Goal: Transaction & Acquisition: Subscribe to service/newsletter

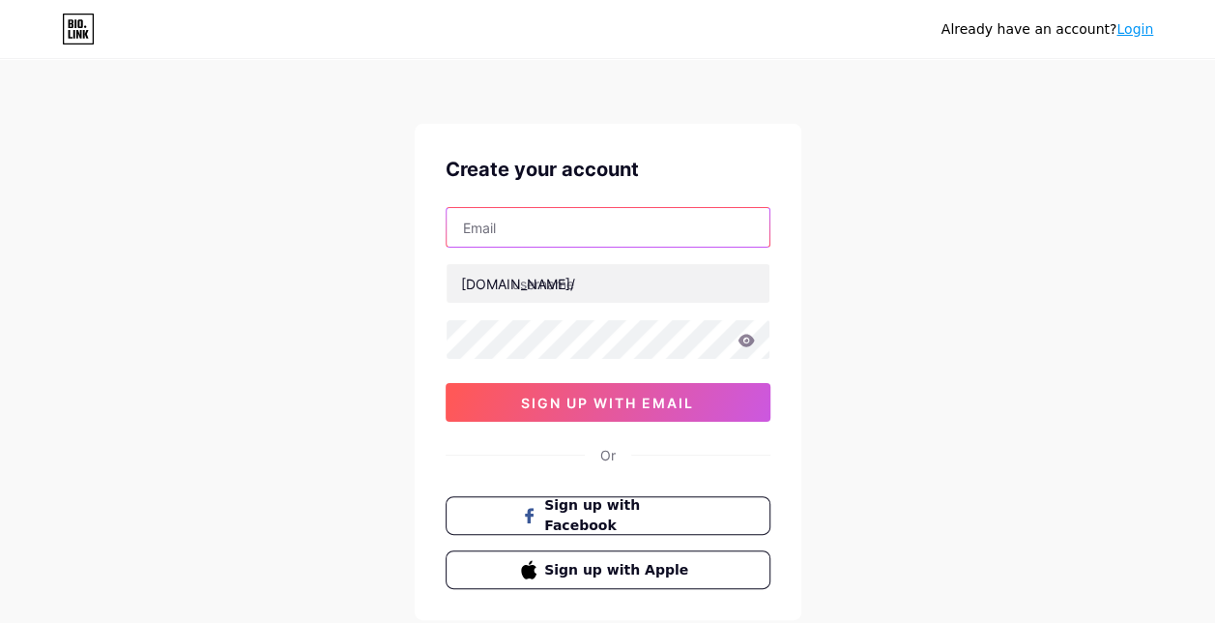
click at [662, 222] on input "text" at bounding box center [608, 227] width 323 height 39
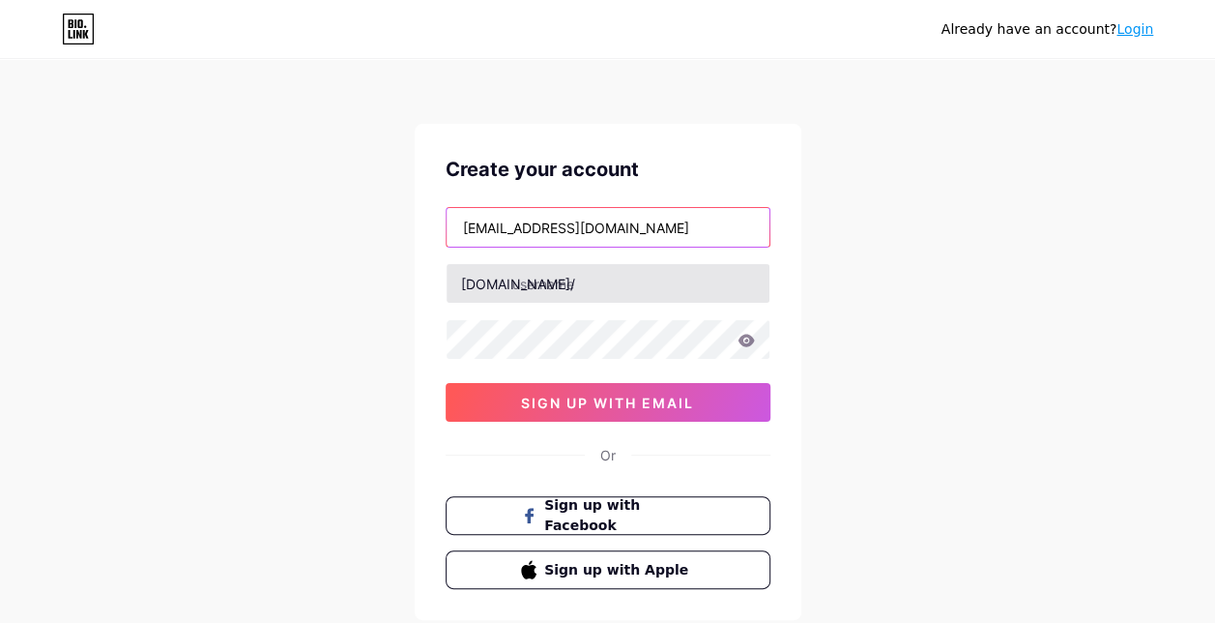
type input "[EMAIL_ADDRESS][DOMAIN_NAME]"
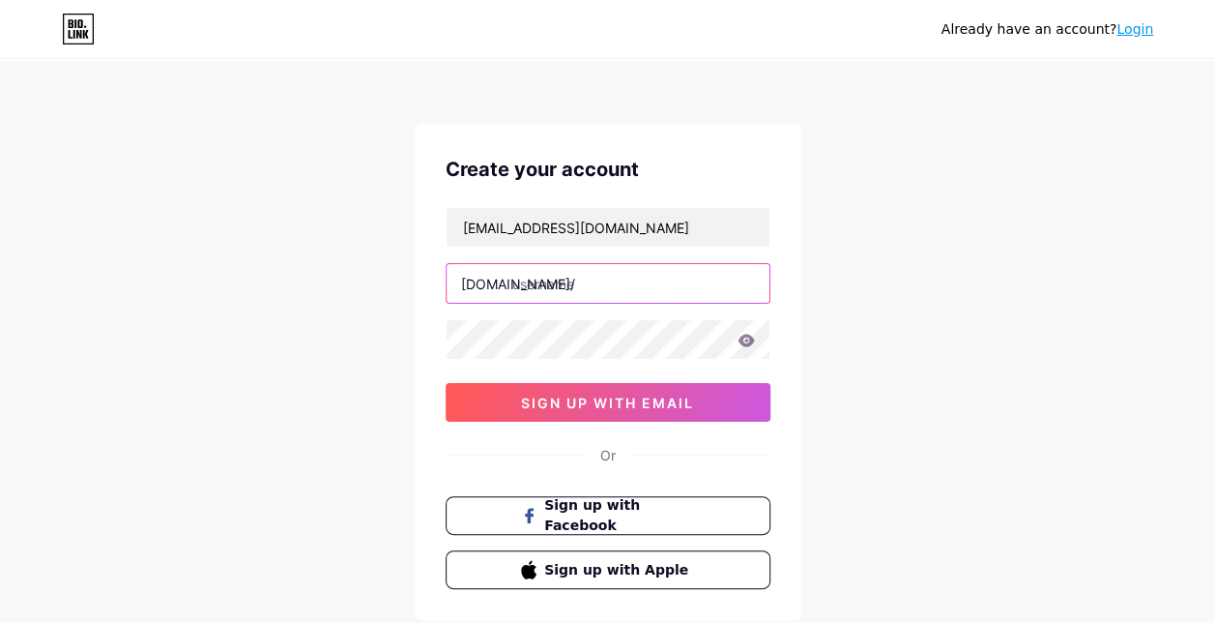
click at [660, 283] on input "text" at bounding box center [608, 283] width 323 height 39
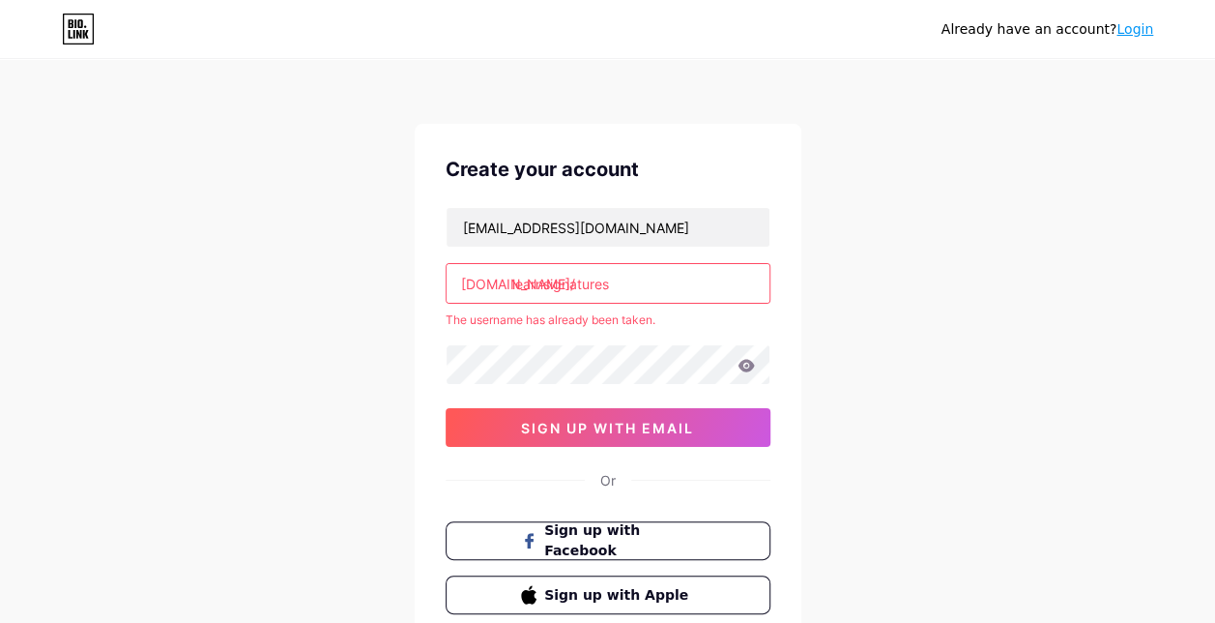
type input "learnsignatures"
click at [1133, 21] on link "Login" at bounding box center [1135, 28] width 37 height 15
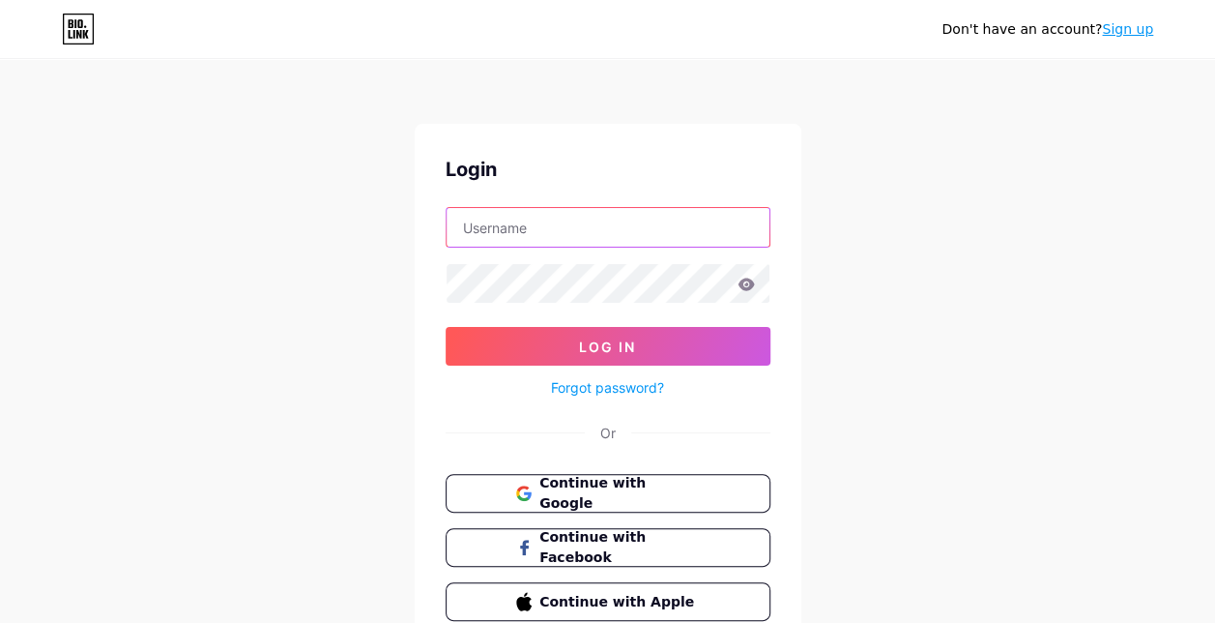
click at [695, 236] on input "text" at bounding box center [608, 227] width 323 height 39
click at [900, 216] on div "Don't have an account? Sign up Login learn Log In Forgot password? Or Continue …" at bounding box center [607, 357] width 1215 height 714
click at [694, 227] on input "learn" at bounding box center [608, 227] width 323 height 39
type input "l"
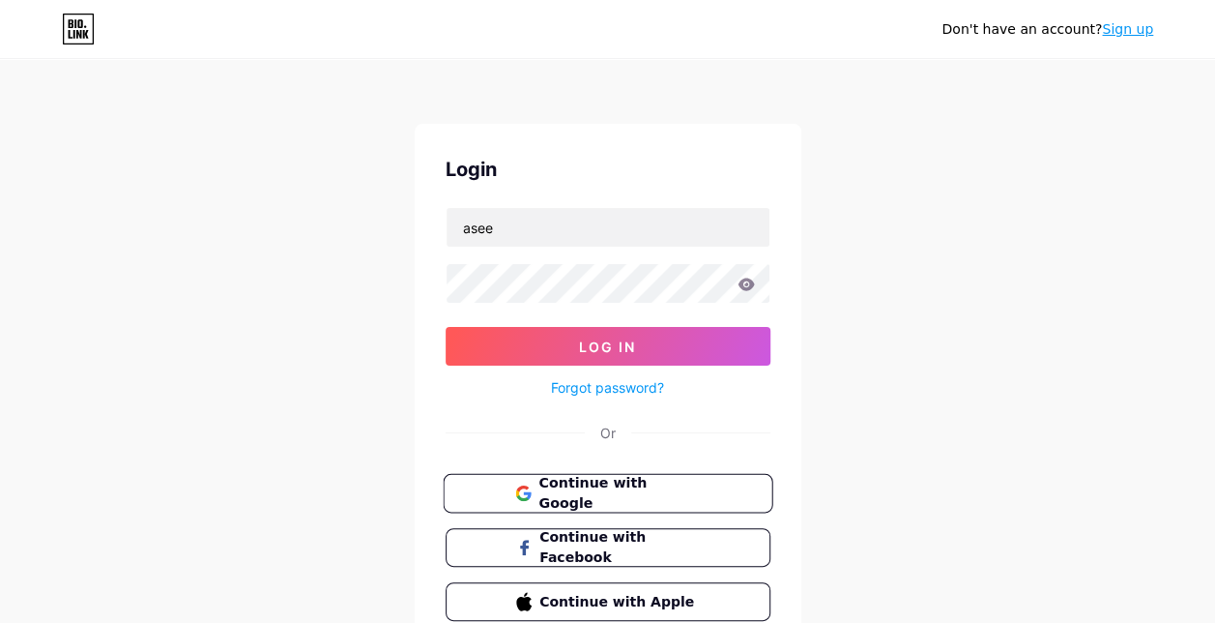
click at [662, 491] on span "Continue with Google" at bounding box center [619, 494] width 161 height 42
click at [520, 242] on input "asee" at bounding box center [608, 227] width 323 height 39
click at [603, 239] on input "aseel" at bounding box center [608, 227] width 323 height 39
type input "a"
click at [414, 107] on div "Don't have an account? Sign up Login Log In Forgot password? Or Continue with G…" at bounding box center [607, 357] width 1215 height 714
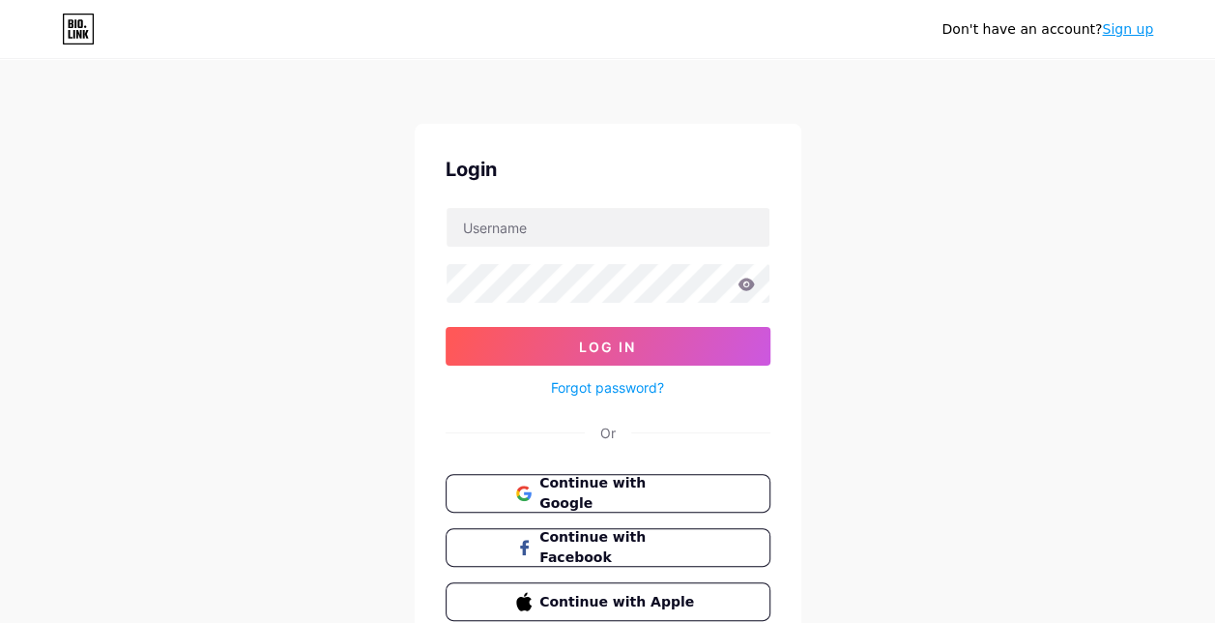
drag, startPoint x: 629, startPoint y: 15, endPoint x: 618, endPoint y: 60, distance: 46.0
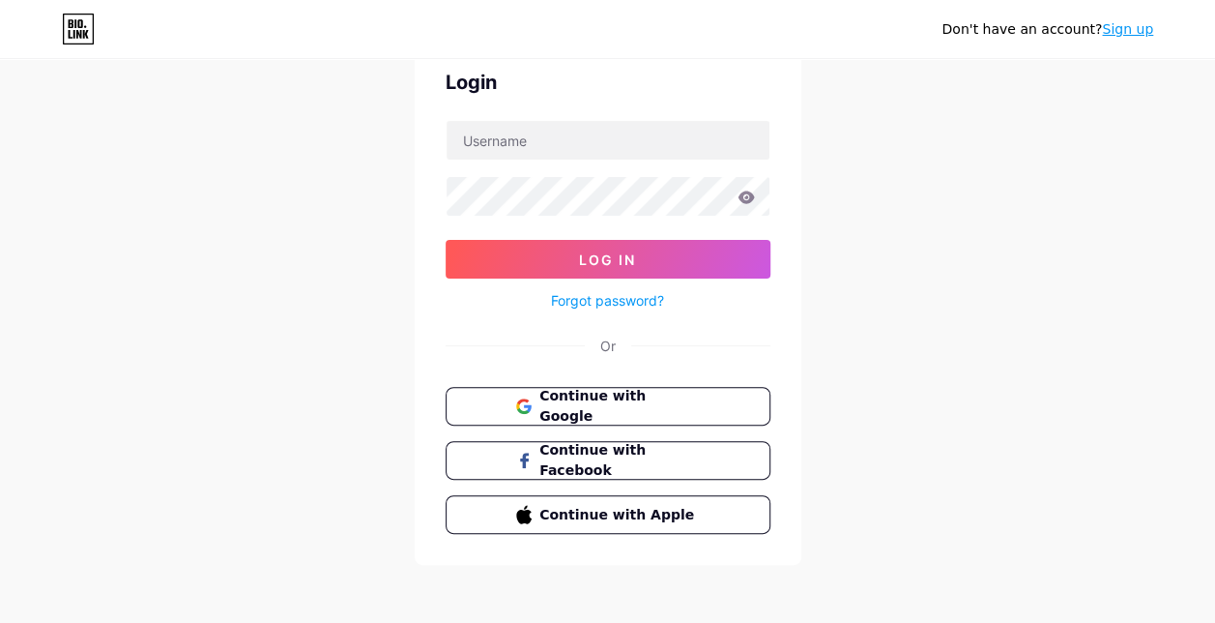
click at [66, 24] on icon at bounding box center [78, 29] width 33 height 31
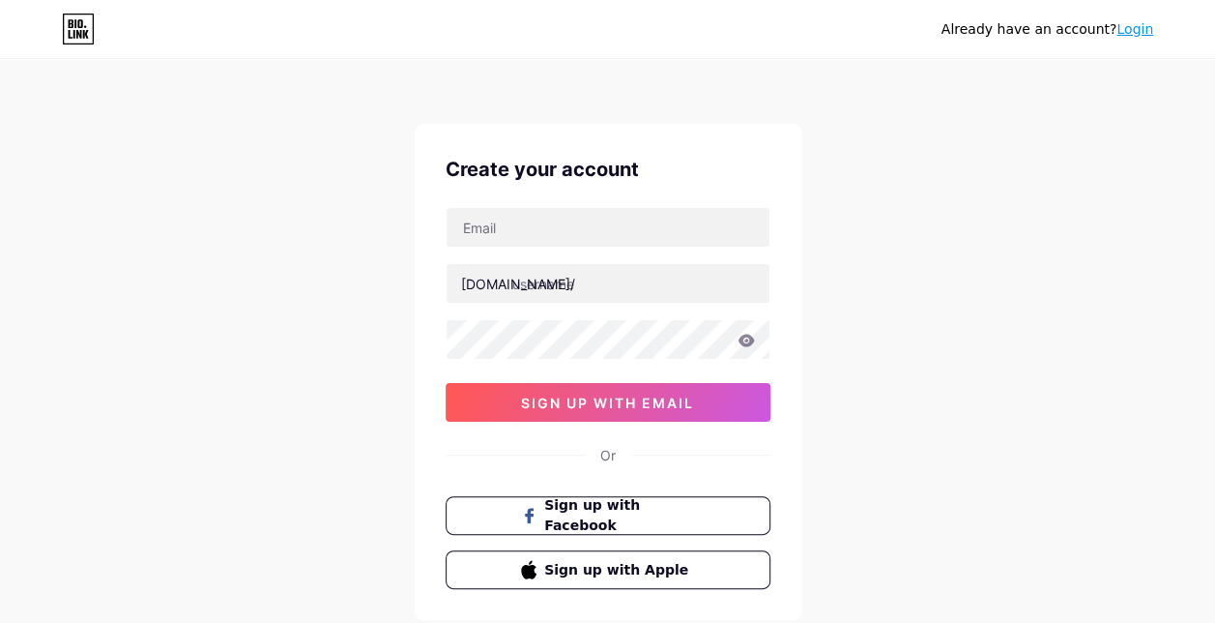
click at [70, 31] on icon at bounding box center [71, 34] width 4 height 9
